Goal: Entertainment & Leisure: Consume media (video, audio)

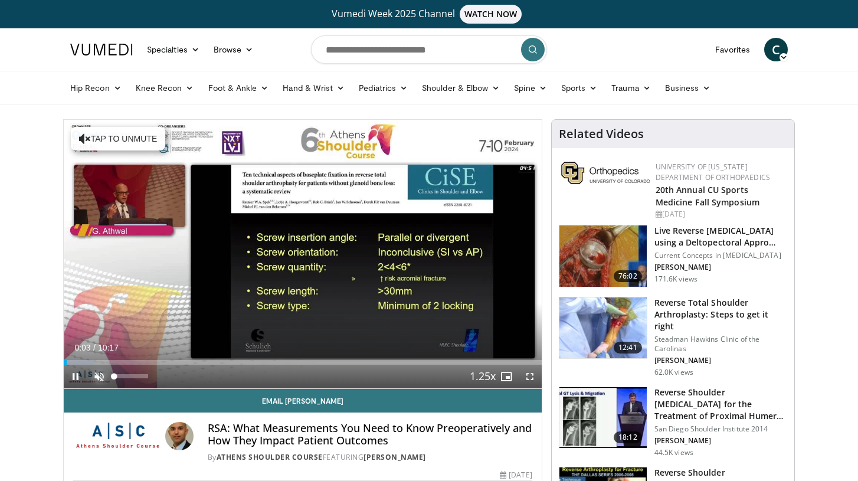
click at [104, 374] on span "Video Player" at bounding box center [99, 377] width 24 height 24
click at [533, 372] on span "Video Player" at bounding box center [530, 377] width 24 height 24
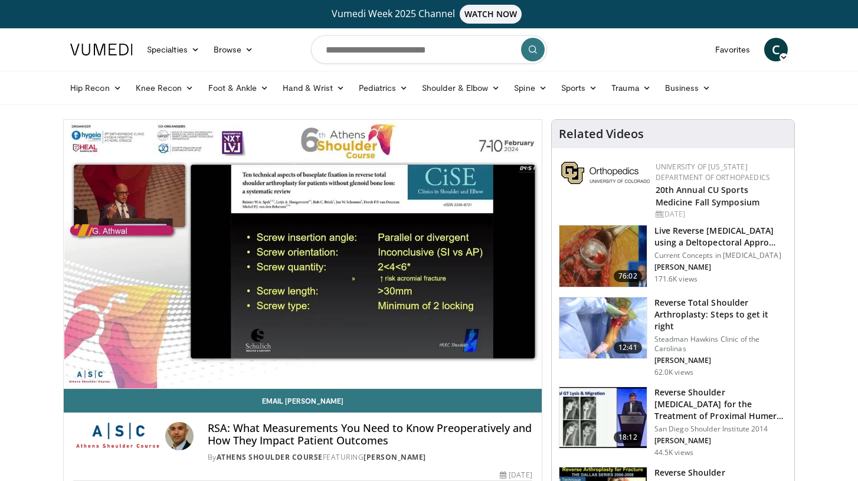
click at [73, 376] on div "10 seconds Tap to unmute" at bounding box center [303, 254] width 478 height 269
